Goal: Obtain resource: Obtain resource

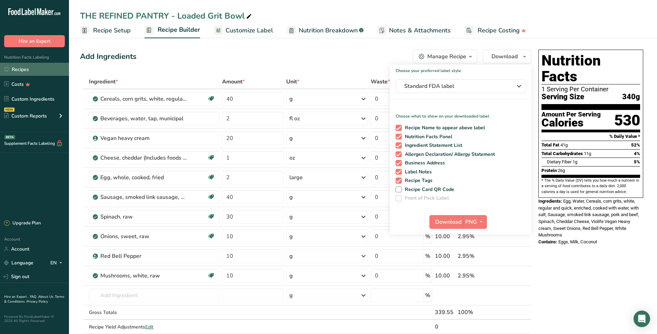
click at [30, 68] on link "Recipes" at bounding box center [34, 69] width 69 height 13
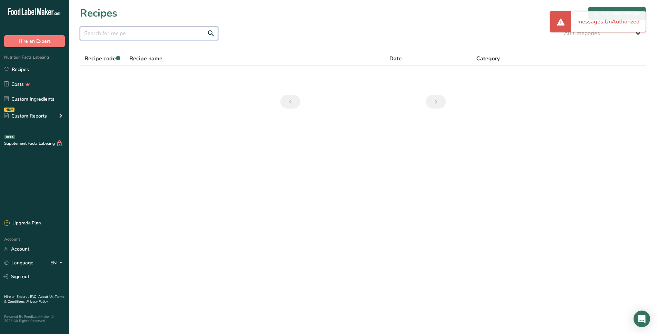
click at [145, 36] on input "text" at bounding box center [149, 34] width 138 height 14
click at [209, 32] on input "pasta" at bounding box center [149, 34] width 138 height 14
click at [137, 36] on input "pasta" at bounding box center [149, 34] width 138 height 14
type input "p"
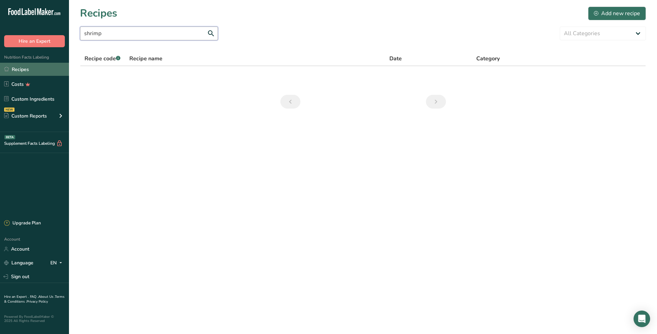
type input "shrimp"
click at [23, 73] on link "Recipes" at bounding box center [34, 69] width 69 height 13
click at [25, 66] on link "Recipes" at bounding box center [34, 69] width 69 height 13
click at [23, 75] on link "Recipes" at bounding box center [34, 69] width 69 height 13
click at [23, 63] on link "Recipes" at bounding box center [34, 69] width 69 height 13
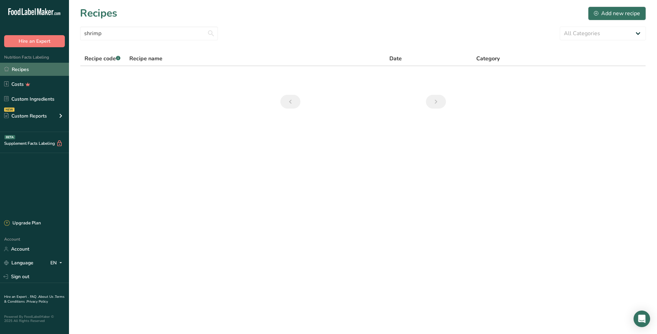
click at [27, 65] on link "Recipes" at bounding box center [34, 69] width 69 height 13
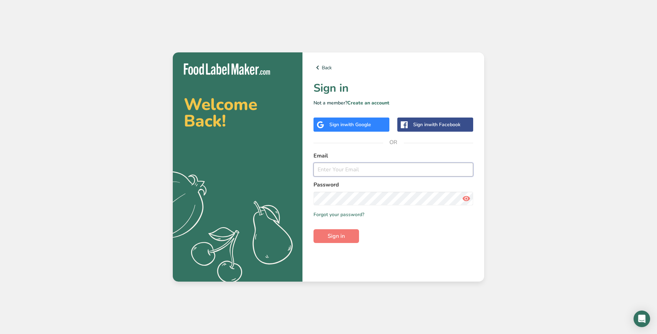
type input "[EMAIL_ADDRESS][DOMAIN_NAME]"
click at [336, 233] on span "Sign in" at bounding box center [335, 236] width 17 height 8
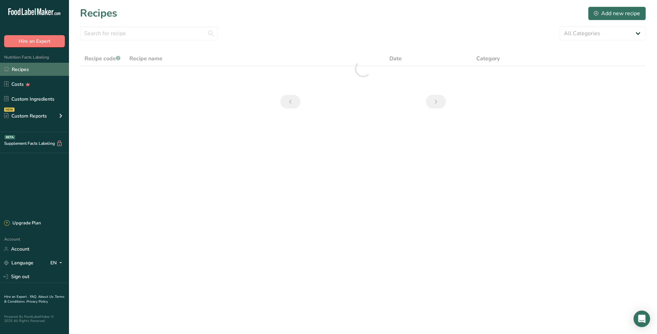
click at [20, 69] on link "Recipes" at bounding box center [34, 69] width 69 height 13
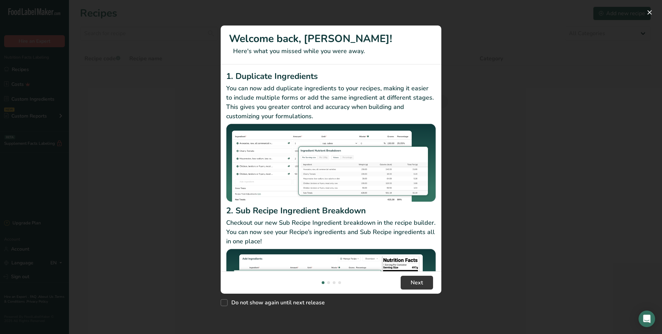
click at [156, 150] on div "New Features" at bounding box center [331, 167] width 662 height 334
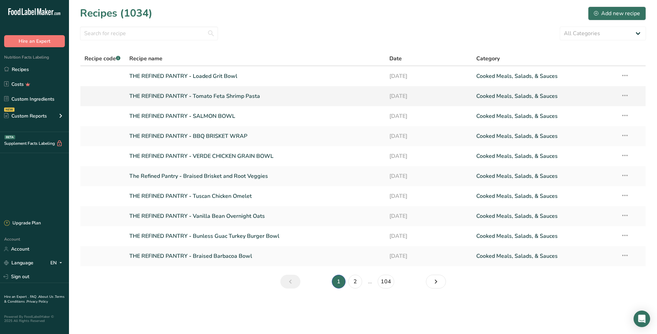
click at [247, 101] on link "THE REFINED PANTRY - Tomato Feta Shrimp Pasta" at bounding box center [255, 96] width 252 height 14
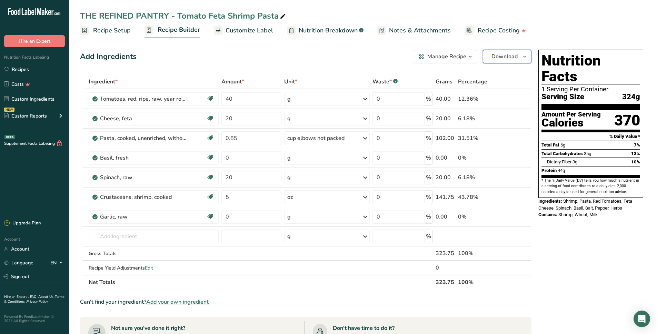
click at [495, 60] on span "Download" at bounding box center [504, 56] width 26 height 8
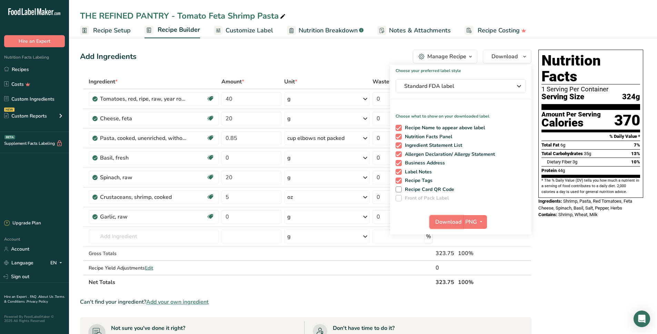
click at [444, 217] on button "Download" at bounding box center [446, 222] width 34 height 14
